Goal: Register for event/course

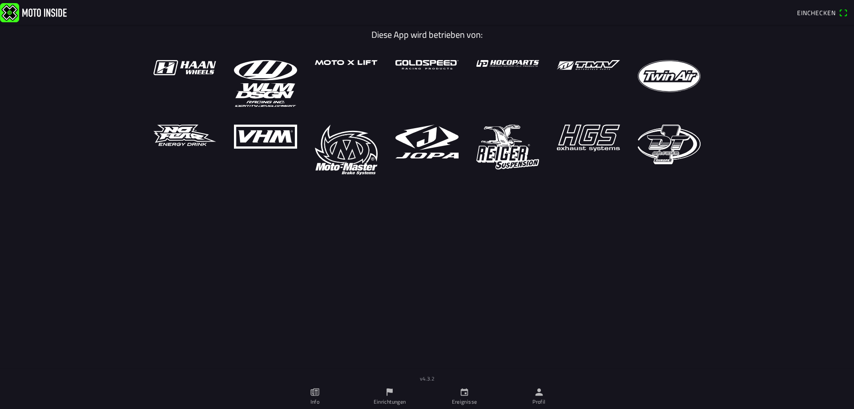
click at [439, 396] on link "Ereignisse" at bounding box center [464, 396] width 75 height 25
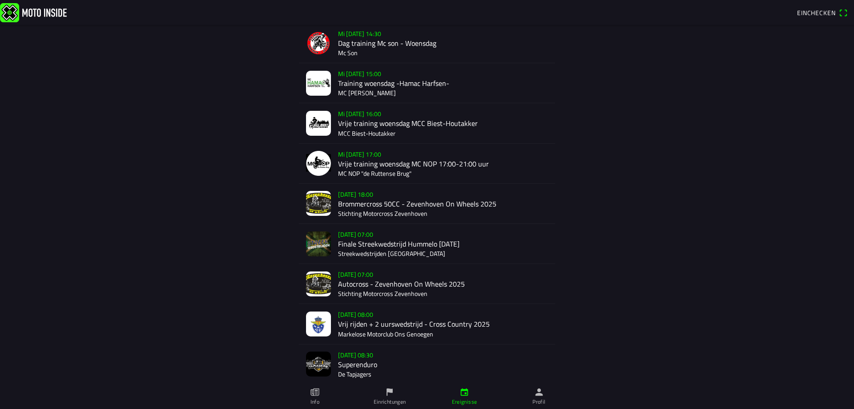
scroll to position [312, 0]
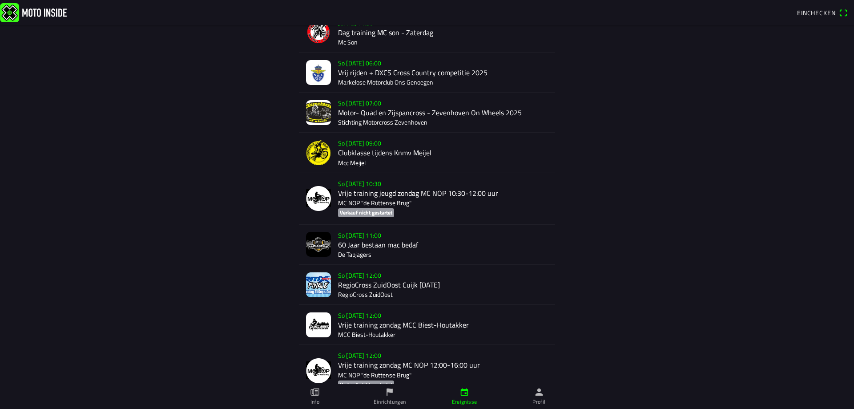
scroll to position [712, 0]
click at [320, 394] on icon "paper" at bounding box center [315, 392] width 10 height 10
